Goal: Task Accomplishment & Management: Use online tool/utility

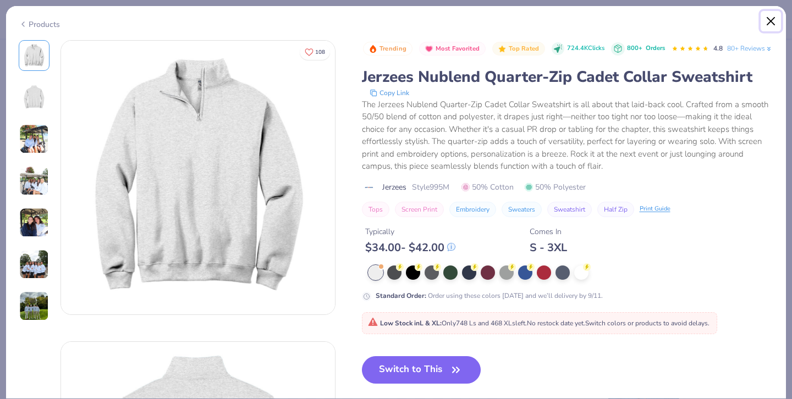
click at [771, 21] on button "Close" at bounding box center [770, 21] width 21 height 21
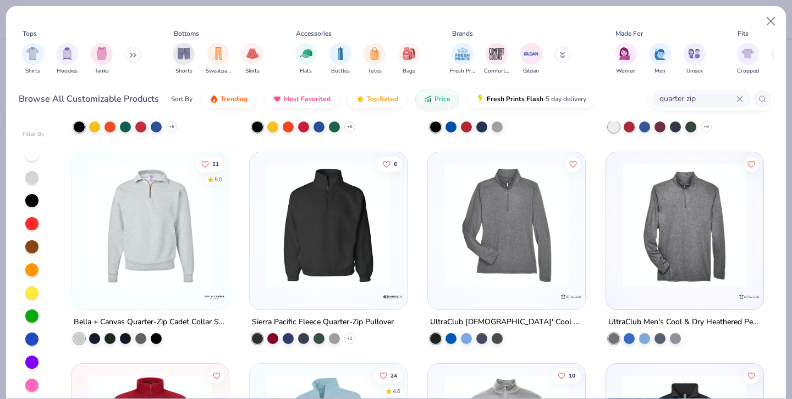
scroll to position [189, 0]
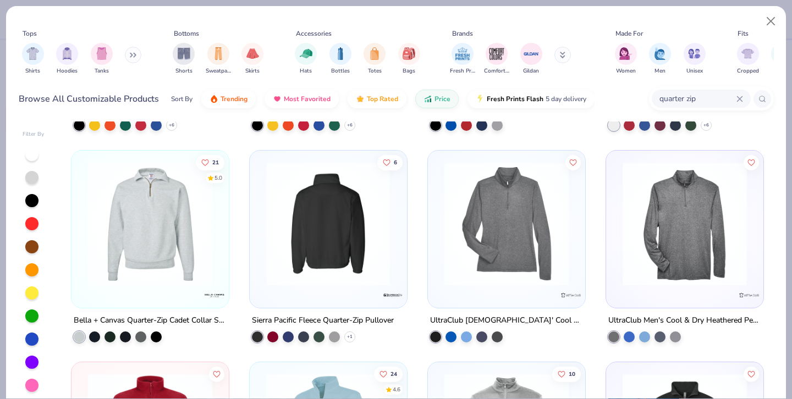
click at [327, 254] on img at bounding box center [328, 224] width 135 height 124
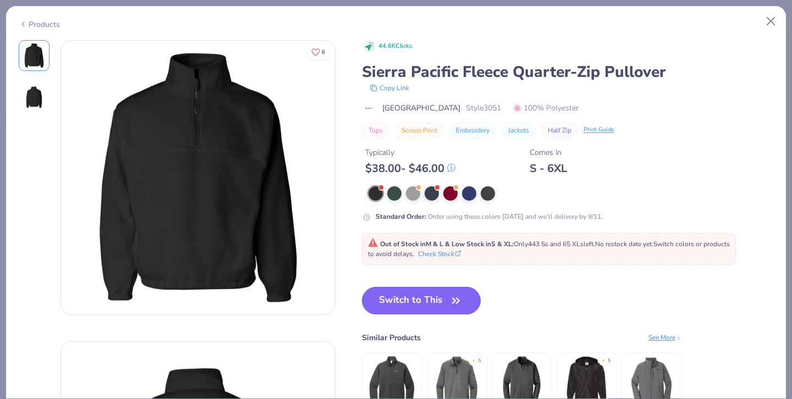
click at [396, 294] on button "Switch to This" at bounding box center [421, 300] width 119 height 27
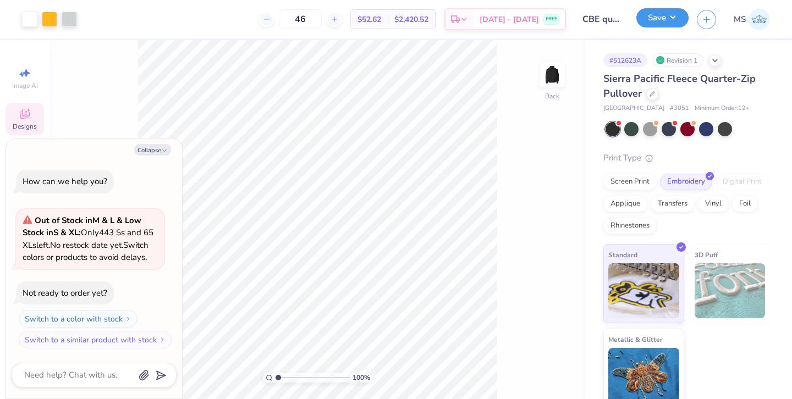
click at [646, 23] on button "Save" at bounding box center [662, 17] width 52 height 19
click at [632, 191] on div "Screen Print Embroidery Digital Print Applique Transfers Vinyl Foil Rhinestones" at bounding box center [686, 204] width 167 height 60
click at [637, 182] on div "Screen Print" at bounding box center [629, 180] width 53 height 16
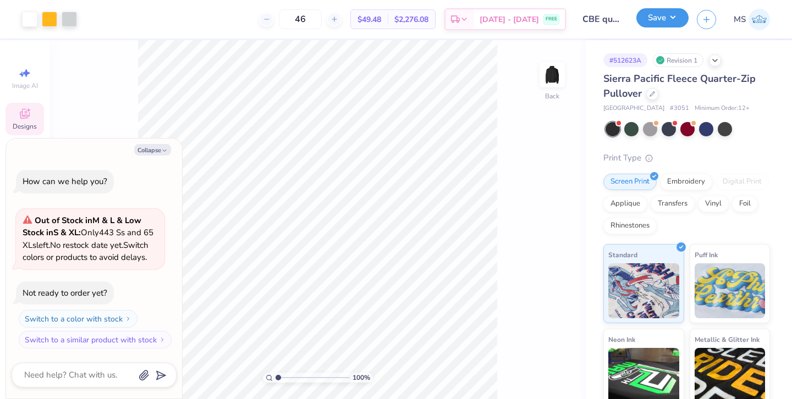
click at [661, 19] on button "Save" at bounding box center [662, 17] width 52 height 19
type textarea "x"
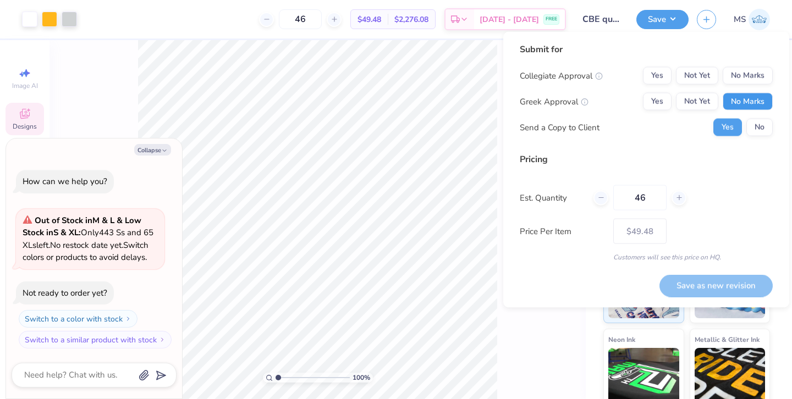
click at [753, 102] on button "No Marks" at bounding box center [748, 102] width 50 height 18
click at [662, 75] on button "Yes" at bounding box center [657, 76] width 29 height 18
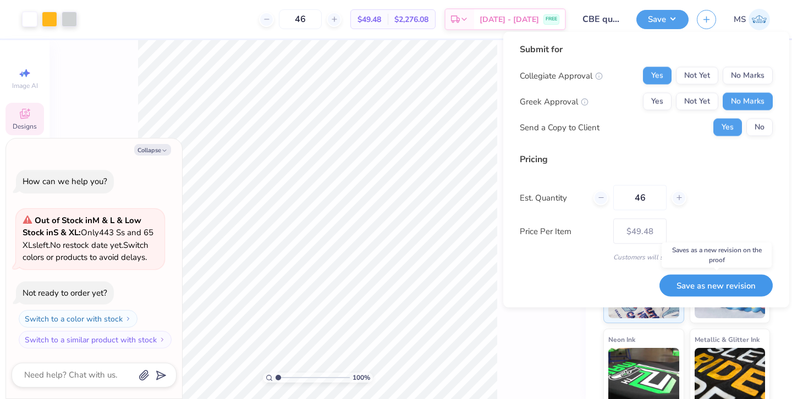
click at [720, 284] on button "Save as new revision" at bounding box center [715, 285] width 113 height 23
type input "$49.48"
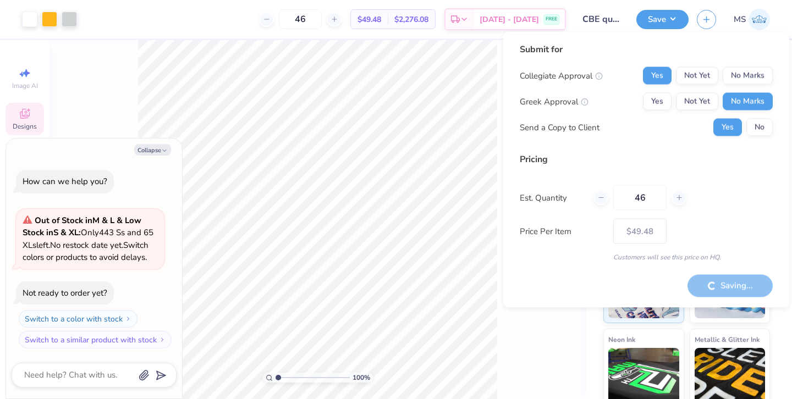
type textarea "x"
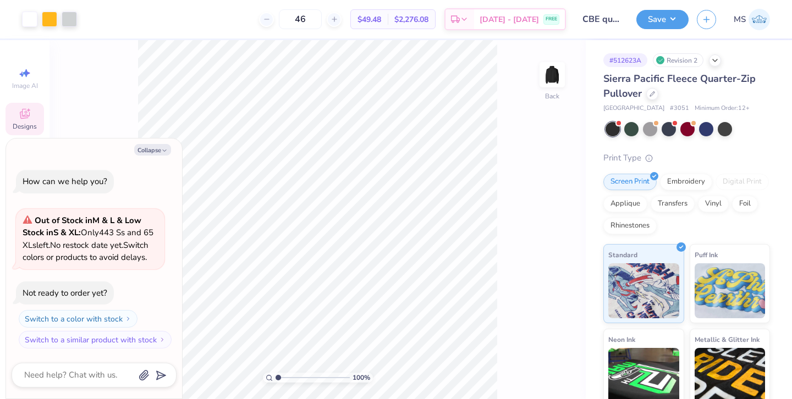
click at [769, 35] on div "Design Saved" at bounding box center [685, 34] width 195 height 50
click at [759, 13] on div "Design Saved" at bounding box center [685, 11] width 195 height 4
click at [751, 22] on img at bounding box center [758, 19] width 21 height 21
click at [681, 175] on div "Embroidery" at bounding box center [686, 180] width 52 height 16
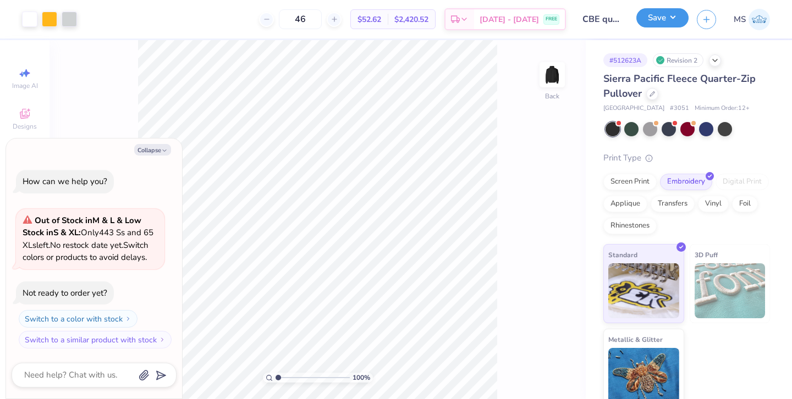
click at [651, 25] on button "Save" at bounding box center [662, 17] width 52 height 19
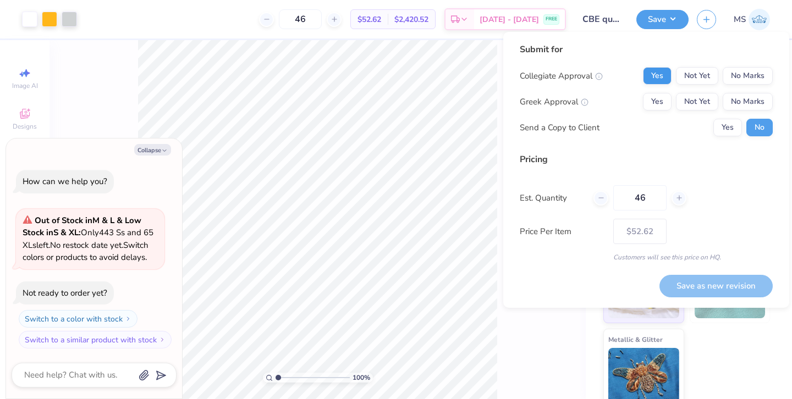
type textarea "x"
click at [663, 76] on button "Yes" at bounding box center [657, 76] width 29 height 18
click at [741, 99] on button "No Marks" at bounding box center [748, 102] width 50 height 18
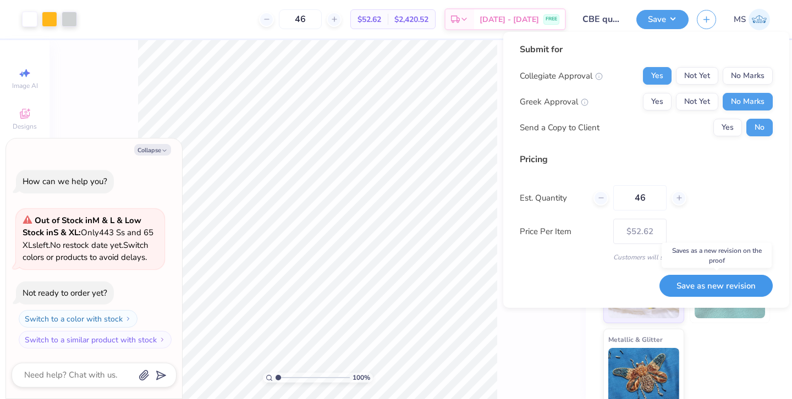
click at [702, 278] on button "Save as new revision" at bounding box center [715, 286] width 113 height 23
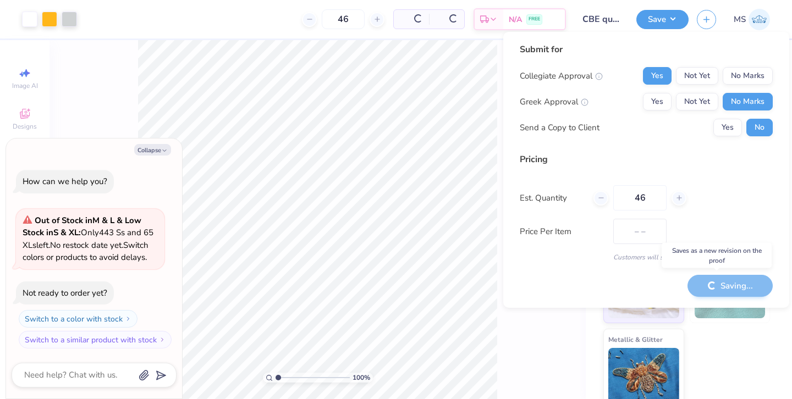
type input "$52.62"
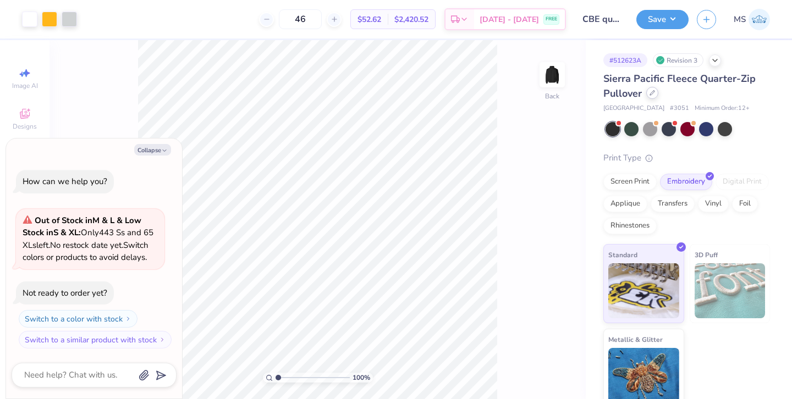
click at [650, 97] on div at bounding box center [652, 93] width 12 height 12
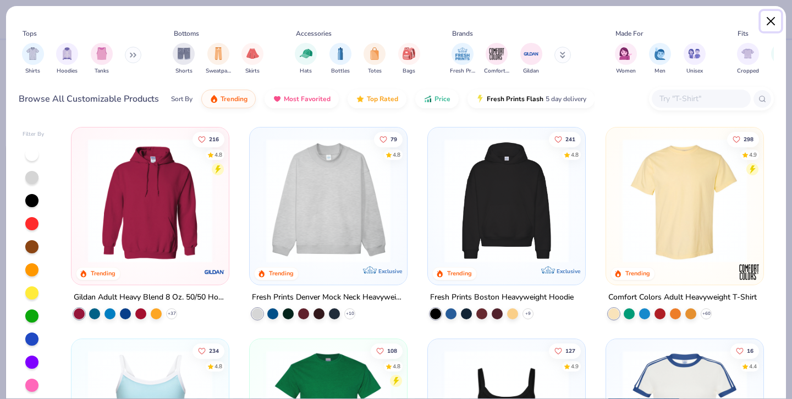
click at [779, 20] on button "Close" at bounding box center [770, 21] width 21 height 21
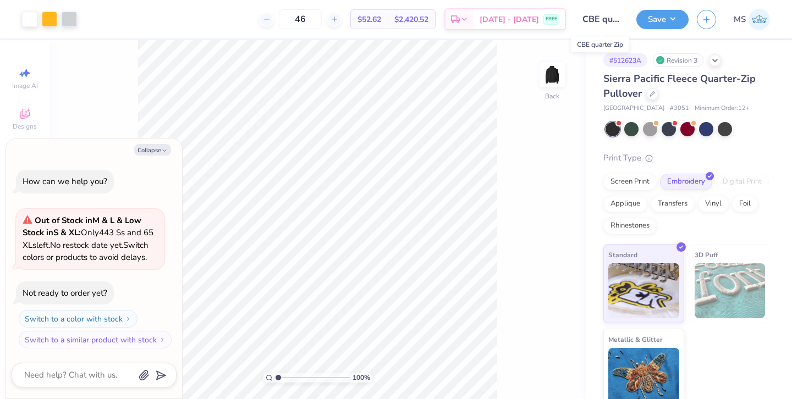
click at [611, 23] on input "CBE quarter Zip" at bounding box center [601, 19] width 54 height 22
click at [609, 19] on input "CBE quarter Zip" at bounding box center [601, 19] width 54 height 22
click at [663, 18] on button "Save" at bounding box center [662, 17] width 52 height 19
type textarea "x"
click at [764, 15] on img at bounding box center [758, 19] width 21 height 21
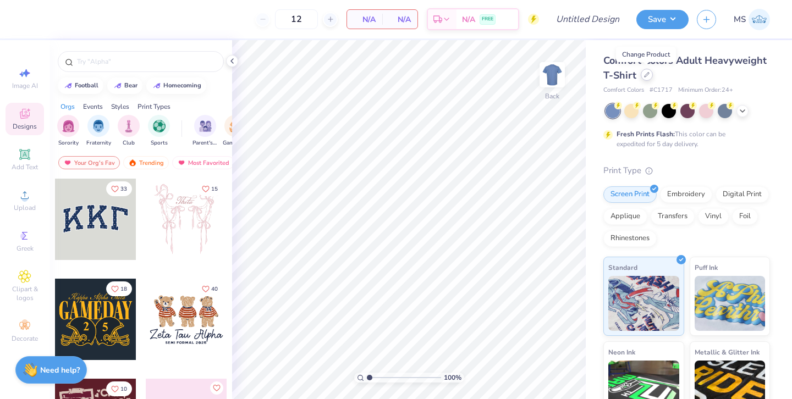
click at [644, 75] on icon at bounding box center [646, 74] width 5 height 5
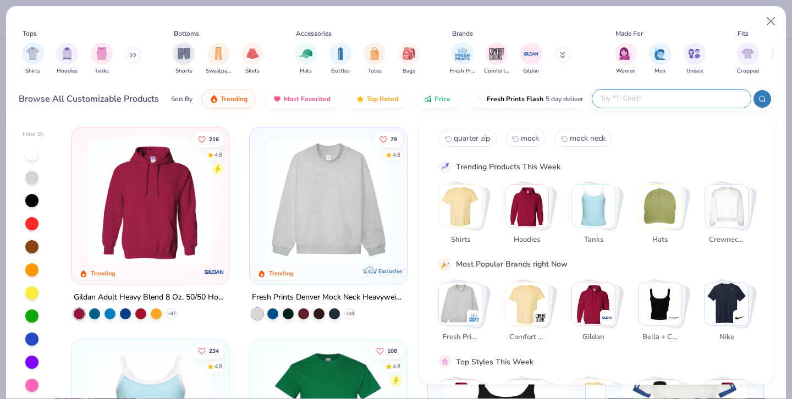
click at [675, 96] on input "text" at bounding box center [671, 98] width 144 height 13
type input "c"
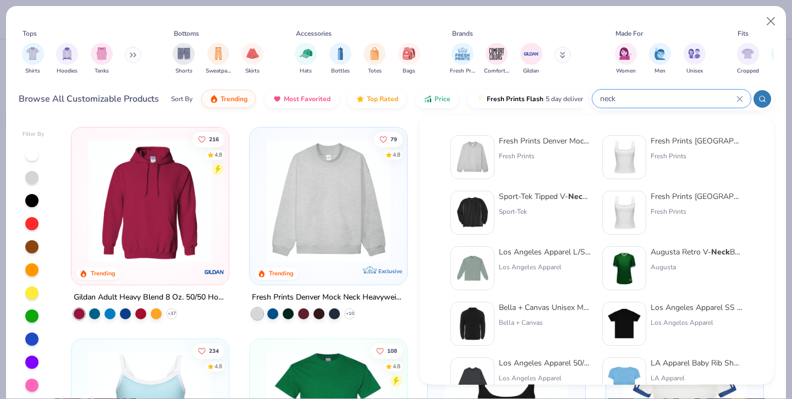
type input "neck"
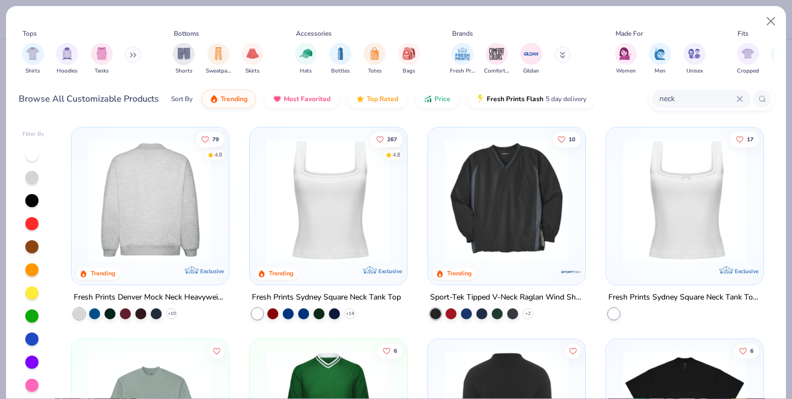
click at [177, 174] on img at bounding box center [149, 201] width 135 height 124
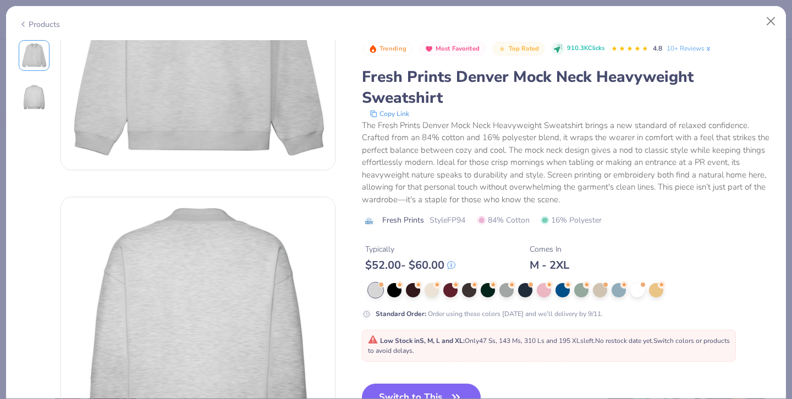
scroll to position [210, 0]
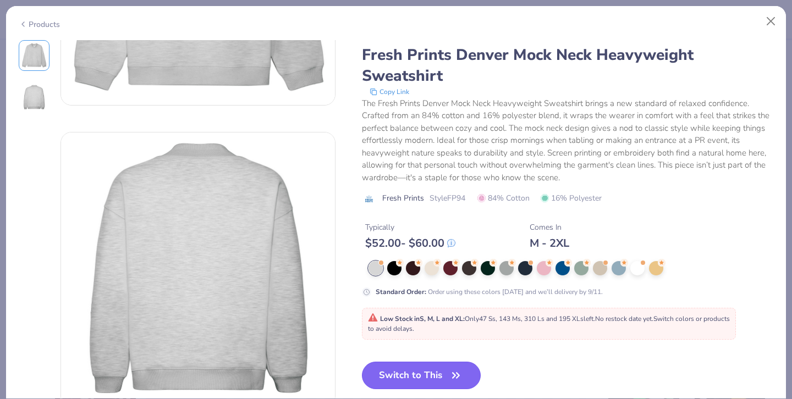
click at [440, 368] on button "Switch to This" at bounding box center [421, 375] width 119 height 27
type input "50"
type textarea "x"
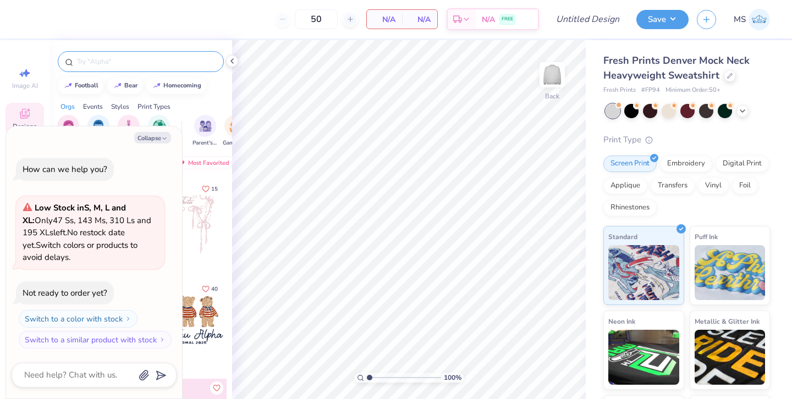
click at [180, 64] on input "text" at bounding box center [146, 61] width 141 height 11
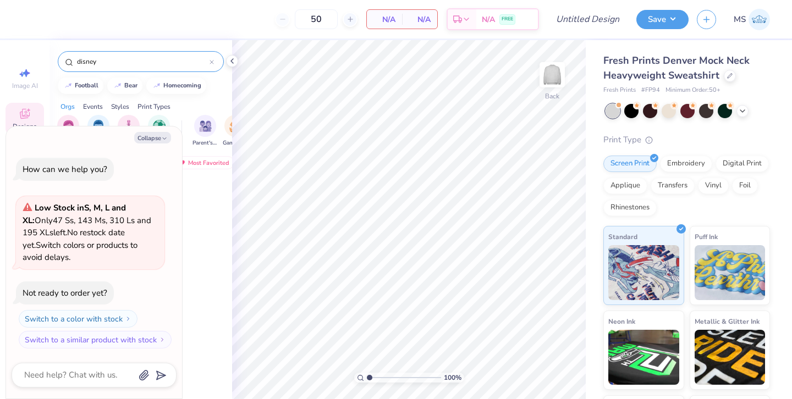
type input "disney"
click at [164, 138] on polyline "button" at bounding box center [164, 138] width 3 height 2
type textarea "x"
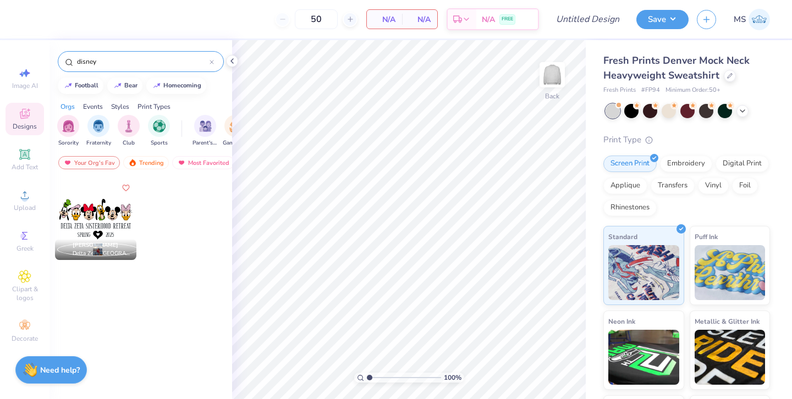
click at [111, 207] on div at bounding box center [95, 219] width 81 height 81
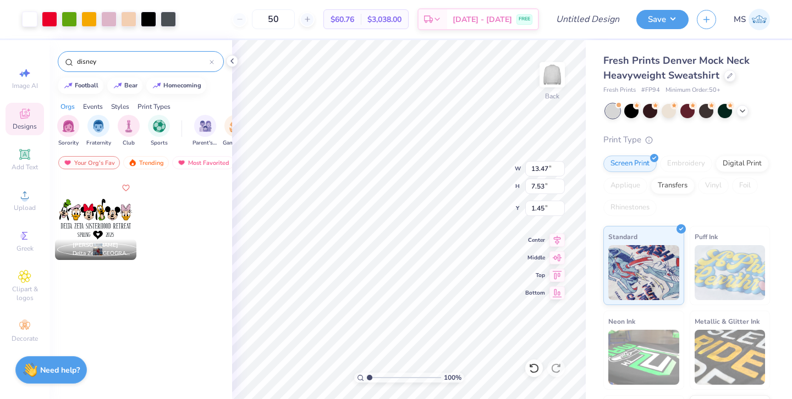
type input "13.47"
type input "7.53"
type input "1.46"
type input "14.03"
type input "7.84"
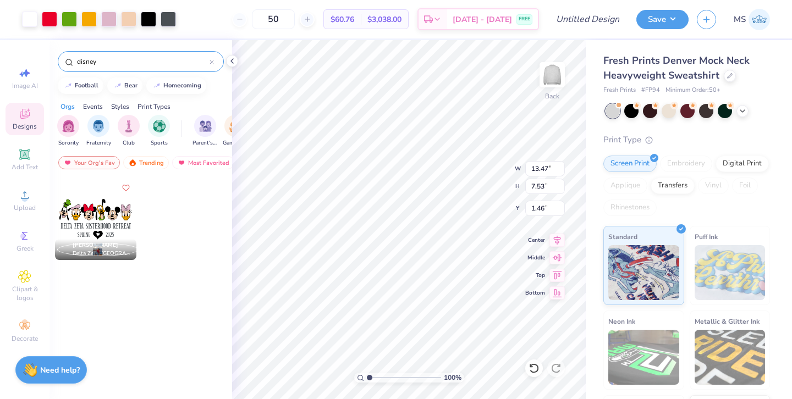
type input "1.15"
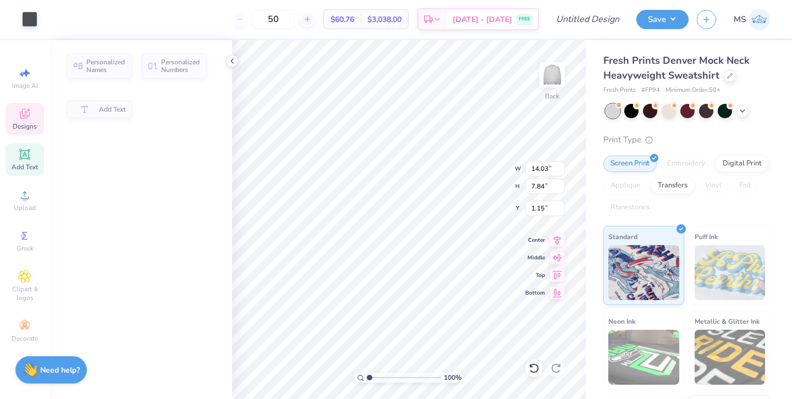
type input "13.47"
type input "1.01"
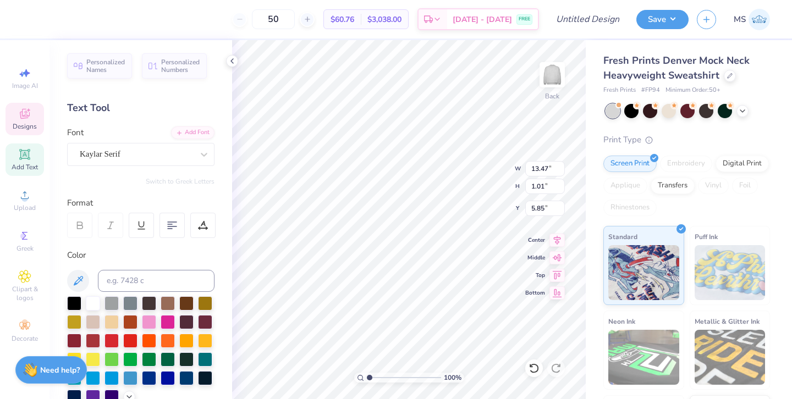
type input "5.86"
type textarea "TigerThon"
type input "2.44"
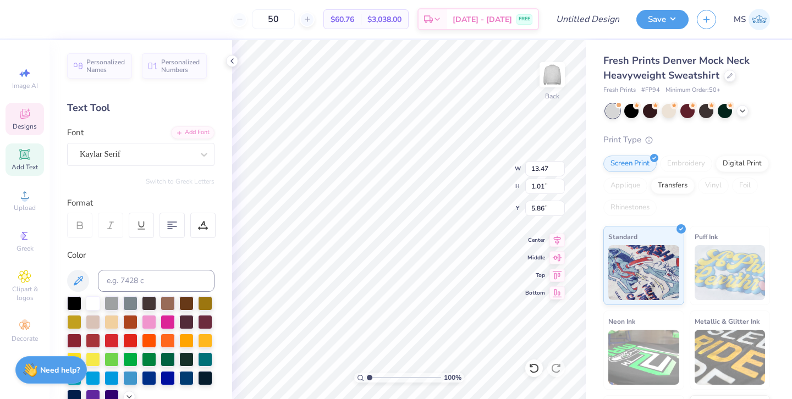
type input "0.85"
type input "7.60"
type textarea "Fall"
type input "0.62"
type input "0.57"
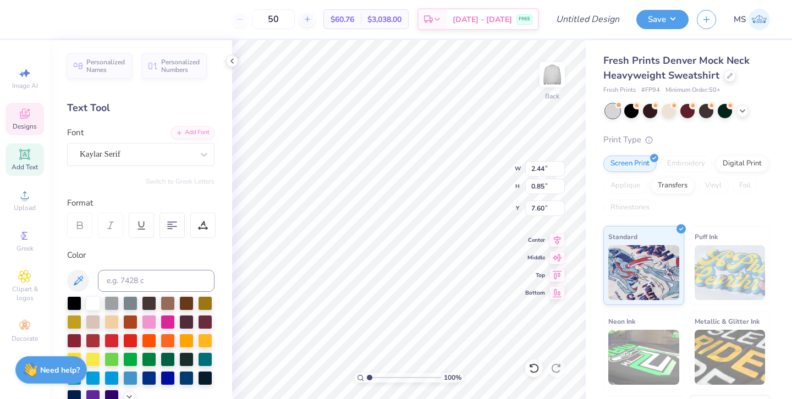
type input "7.73"
type input "1.83"
type input "1.71"
type input "7.30"
type input "4.31"
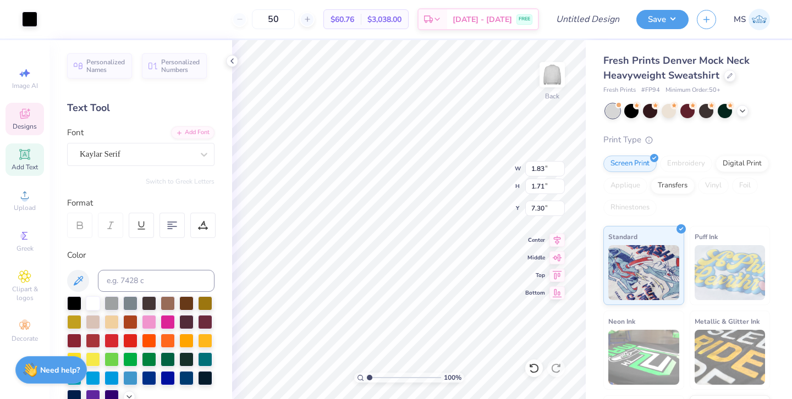
type input "1.01"
type input "5.83"
click at [554, 240] on icon at bounding box center [556, 238] width 15 height 13
click at [553, 238] on icon at bounding box center [556, 238] width 15 height 13
click at [554, 238] on icon at bounding box center [556, 238] width 15 height 13
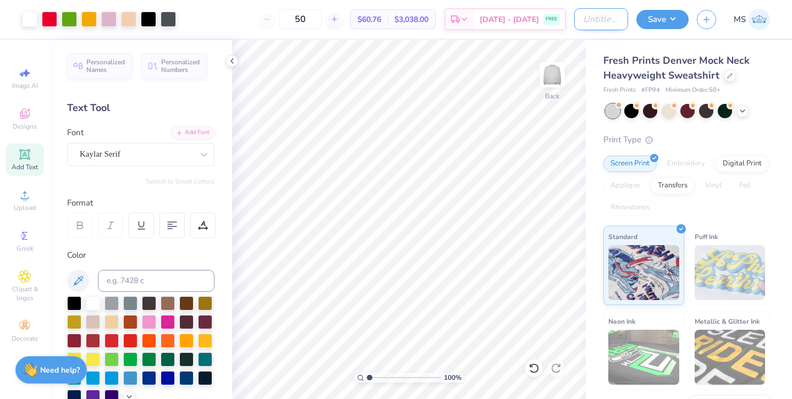
click at [604, 22] on input "Design Title" at bounding box center [601, 19] width 54 height 22
click at [589, 20] on input "Design Title" at bounding box center [601, 19] width 54 height 22
type input "Tigerthon Disney Mock Neck"
click at [669, 21] on button "Save" at bounding box center [662, 17] width 52 height 19
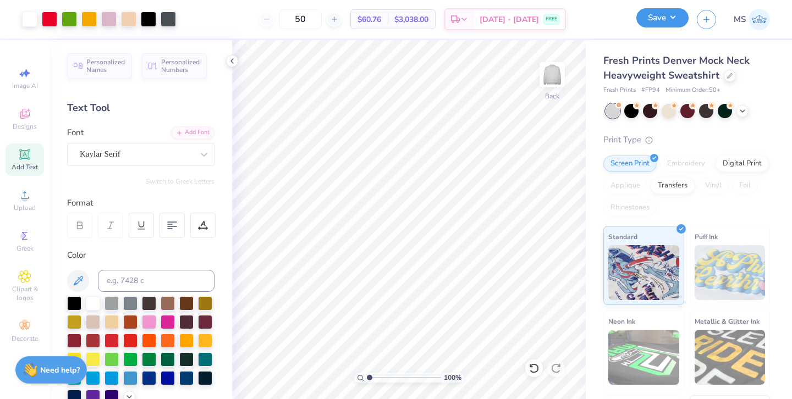
scroll to position [0, 0]
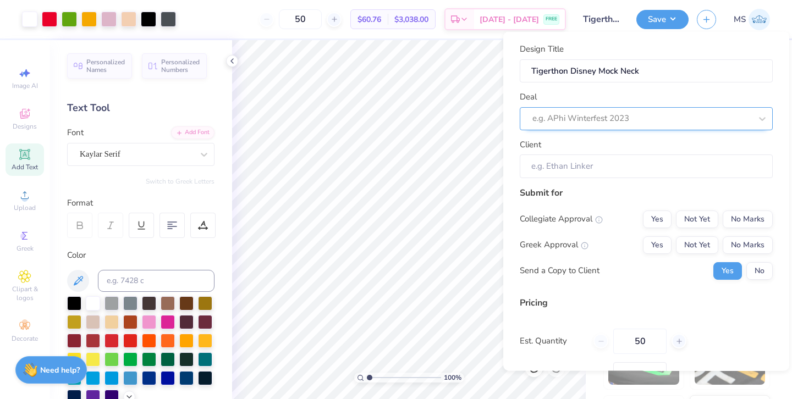
click at [627, 118] on div at bounding box center [641, 118] width 219 height 15
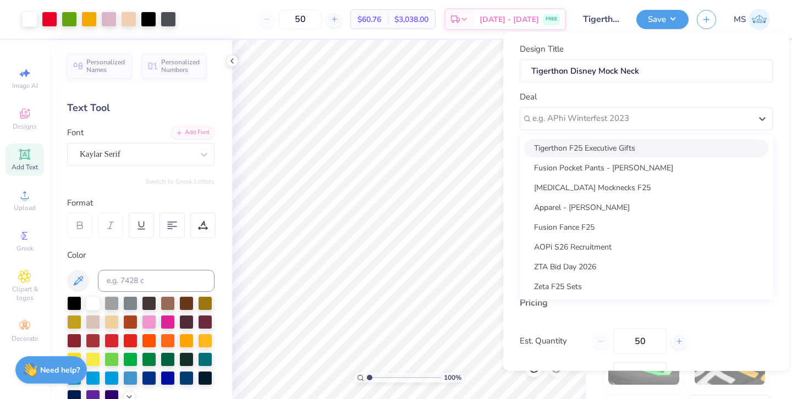
click at [619, 146] on div "Tigerthon F25 Executive Gifts" at bounding box center [646, 148] width 244 height 18
type input "Jessie Wells"
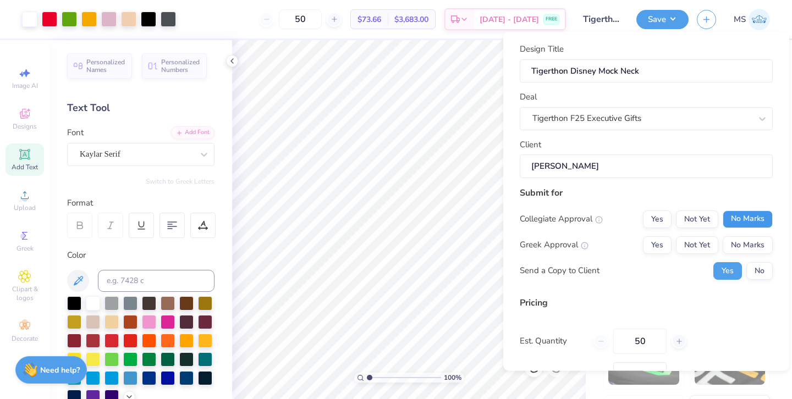
click at [736, 214] on button "No Marks" at bounding box center [748, 219] width 50 height 18
click at [738, 238] on button "No Marks" at bounding box center [748, 245] width 50 height 18
type input "$60.76"
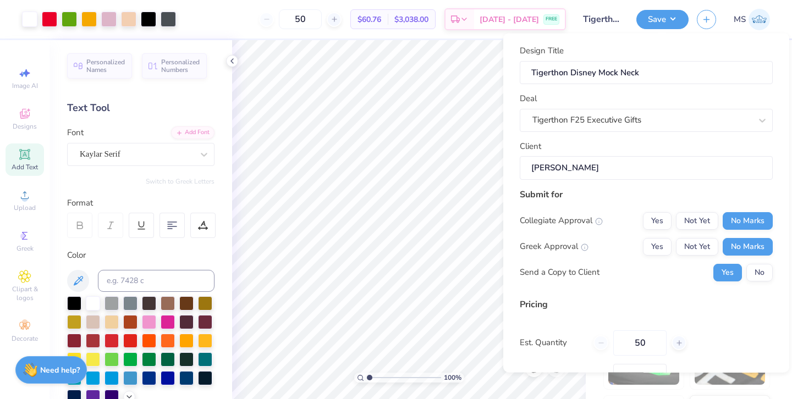
scroll to position [80, 0]
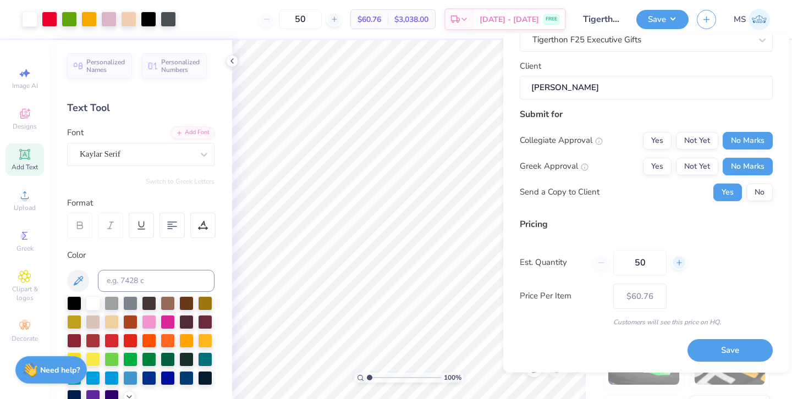
click at [676, 262] on icon at bounding box center [679, 263] width 8 height 8
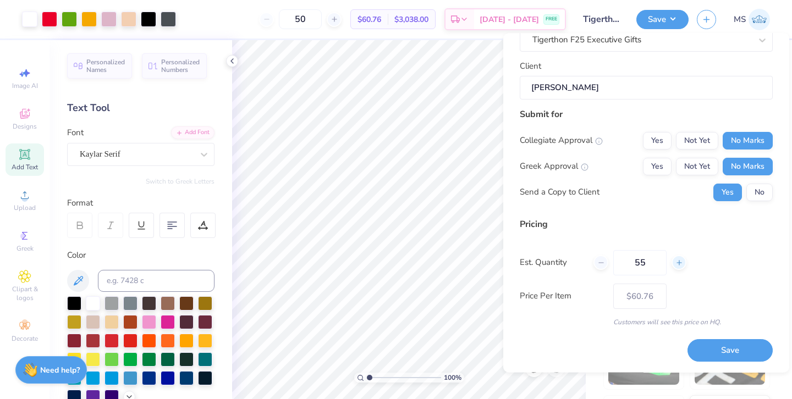
click at [676, 262] on icon at bounding box center [679, 263] width 8 height 8
type input "57"
type input "$60.23"
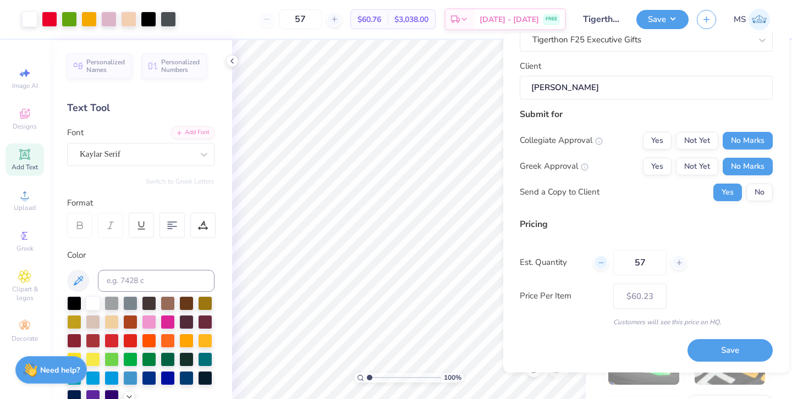
click at [593, 261] on div at bounding box center [600, 263] width 15 height 15
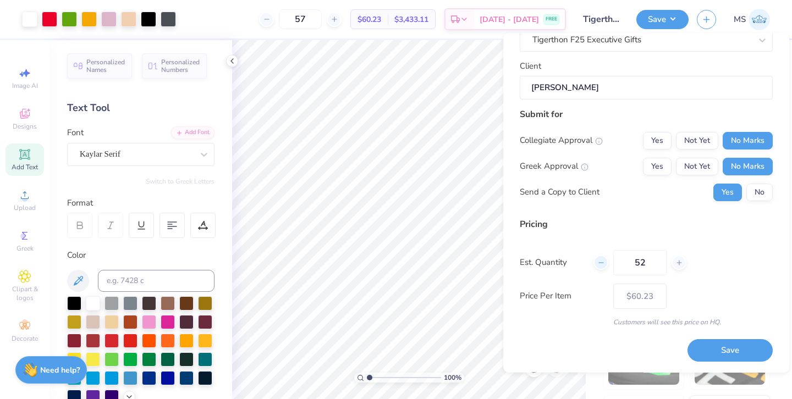
click at [593, 261] on div at bounding box center [600, 263] width 15 height 15
type input "50"
click at [575, 294] on label "Price Per Item" at bounding box center [562, 296] width 85 height 13
type input "50"
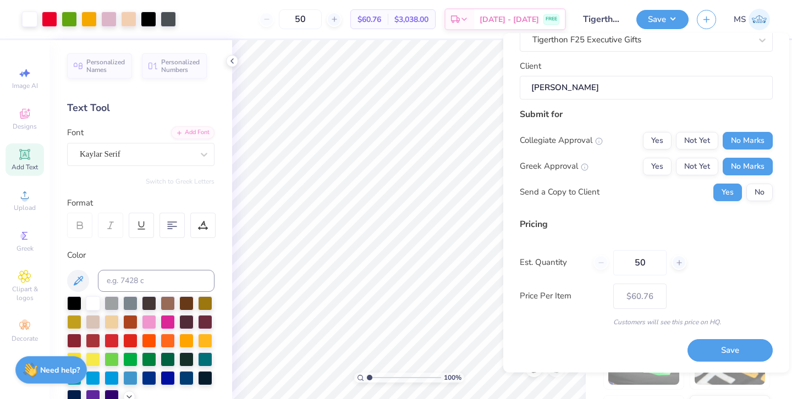
click at [603, 263] on div "50" at bounding box center [639, 262] width 93 height 25
click at [602, 263] on div "50" at bounding box center [639, 262] width 93 height 25
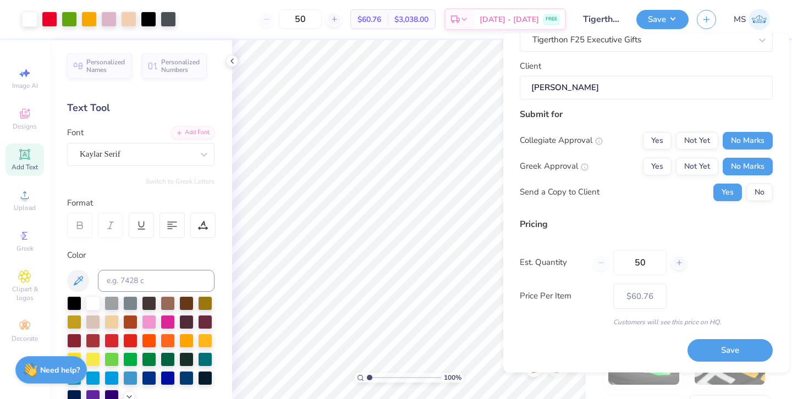
click at [602, 263] on div "50" at bounding box center [639, 262] width 93 height 25
click at [708, 251] on div "Est. Quantity 50" at bounding box center [646, 262] width 253 height 25
click at [708, 346] on button "Save" at bounding box center [729, 351] width 85 height 23
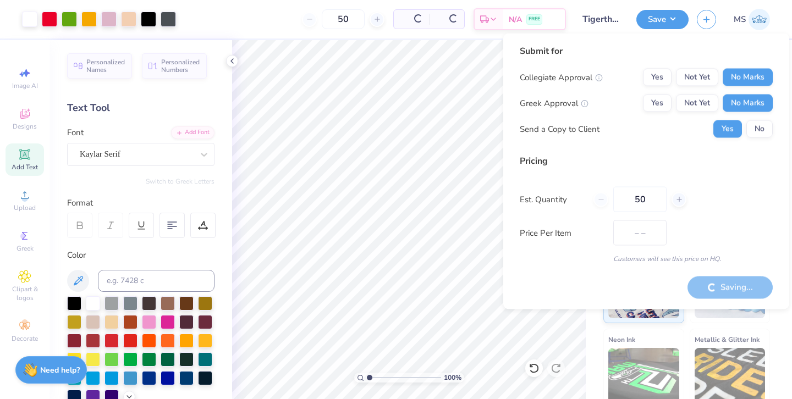
type input "$60.76"
